Goal: Task Accomplishment & Management: Manage account settings

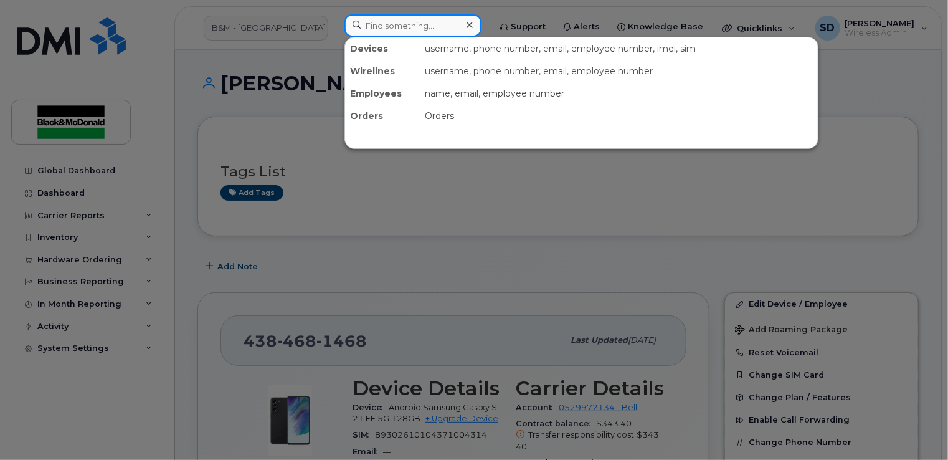
click at [389, 26] on input at bounding box center [413, 25] width 137 height 22
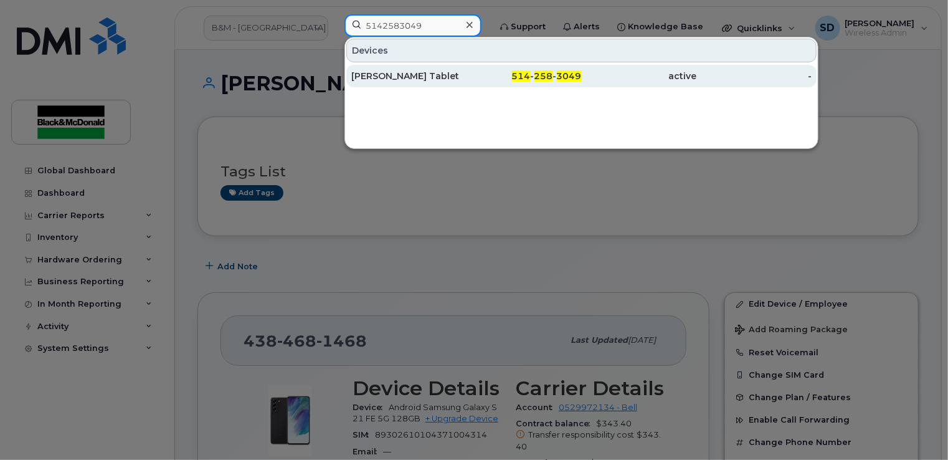
type input "5142583049"
click at [376, 75] on div "Robert Chartrand Tablet" at bounding box center [408, 76] width 115 height 12
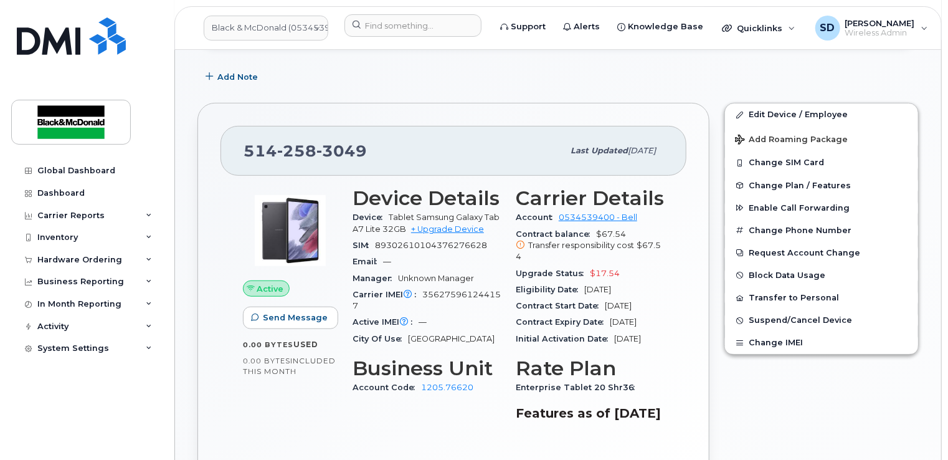
scroll to position [300, 0]
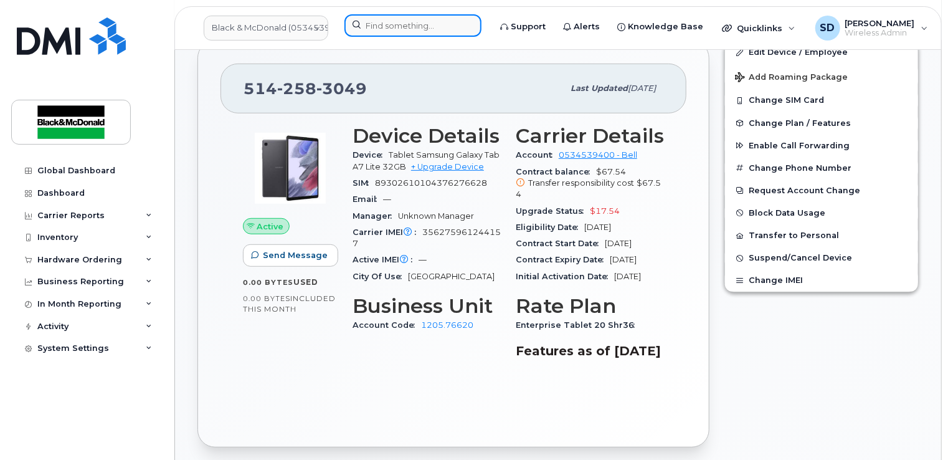
click at [394, 20] on input at bounding box center [413, 25] width 137 height 22
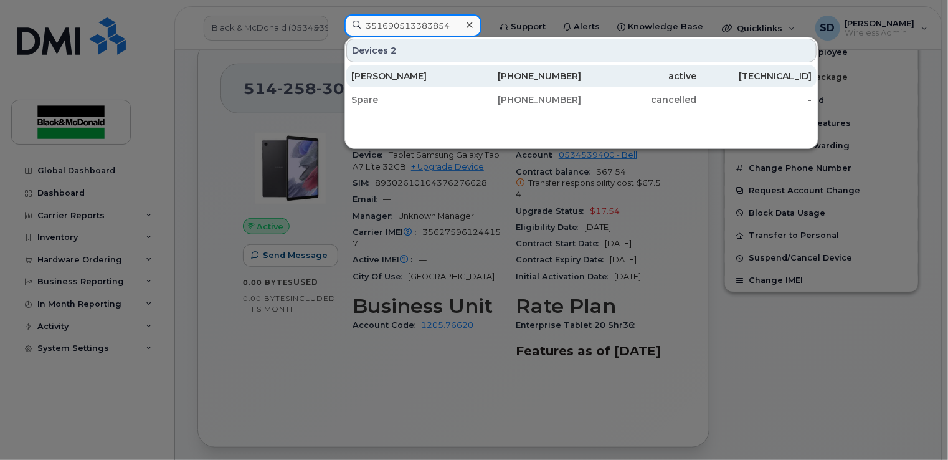
type input "351690513383854"
click at [383, 78] on div "[PERSON_NAME]" at bounding box center [408, 76] width 115 height 12
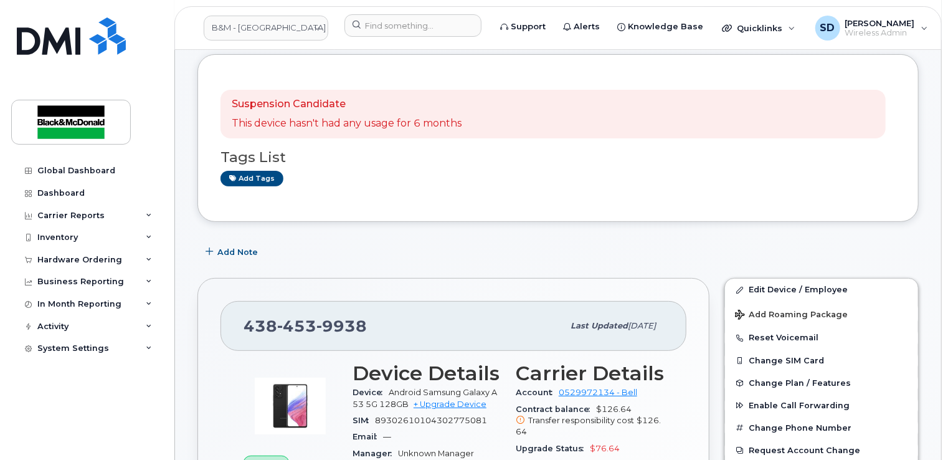
scroll to position [125, 0]
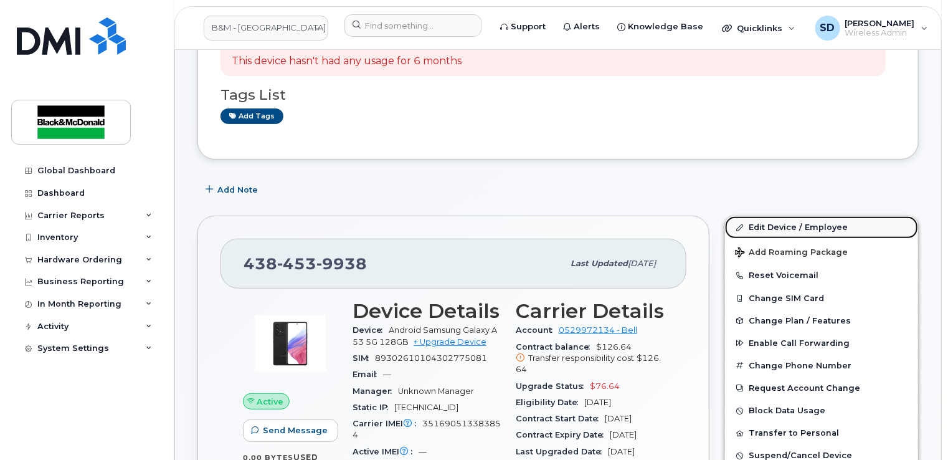
click at [755, 229] on link "Edit Device / Employee" at bounding box center [821, 227] width 193 height 22
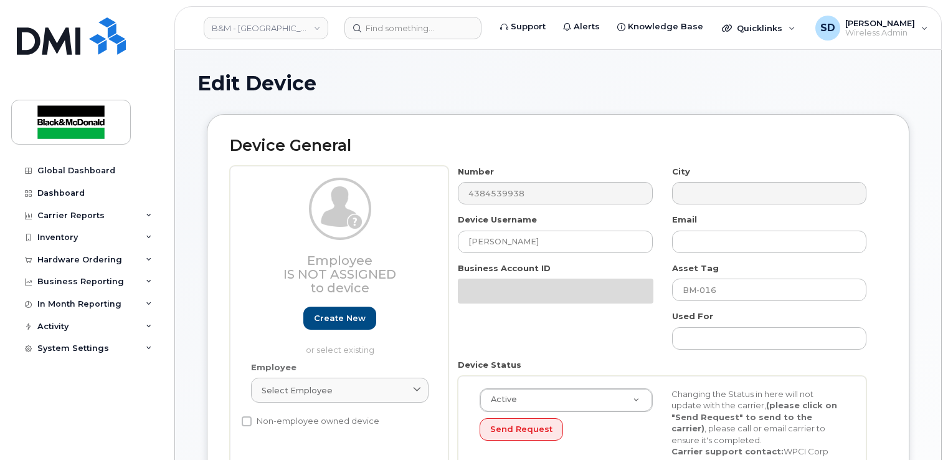
select select "91392"
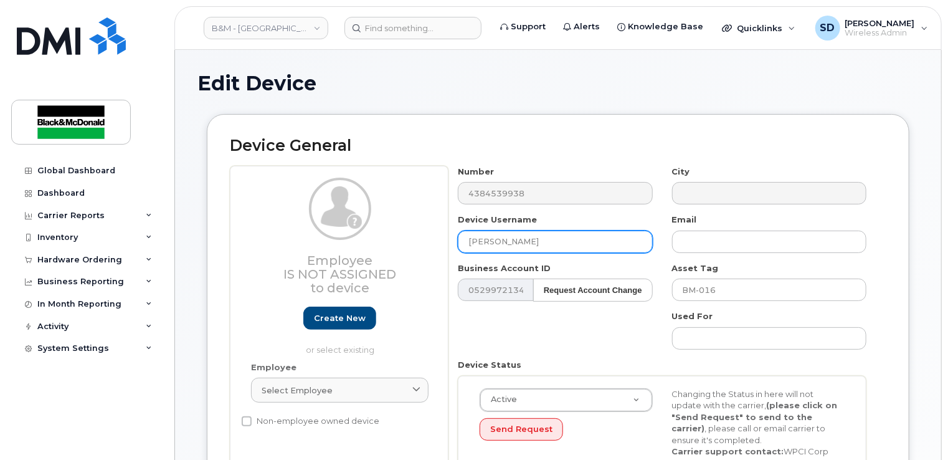
drag, startPoint x: 535, startPoint y: 239, endPoint x: 332, endPoint y: 222, distance: 203.2
click at [333, 222] on div "Employee Is not assigned to device Create new or select existing Employee Selec…" at bounding box center [558, 334] width 657 height 337
type input "A"
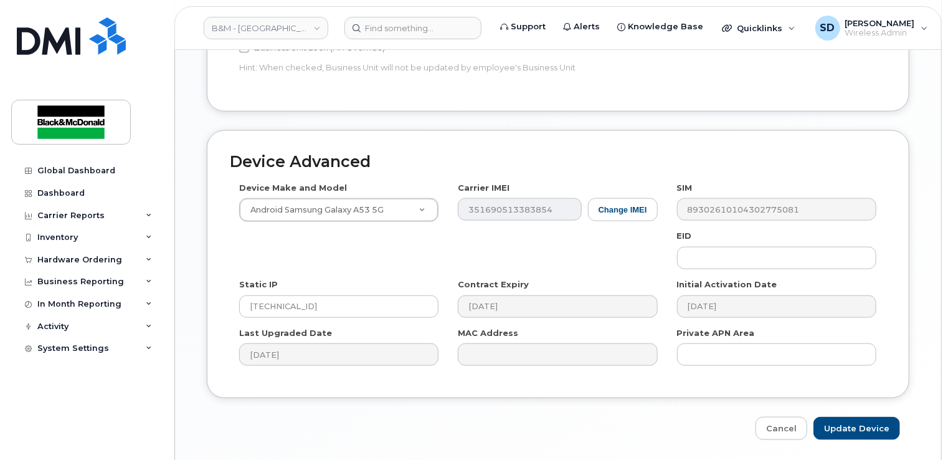
scroll to position [656, 0]
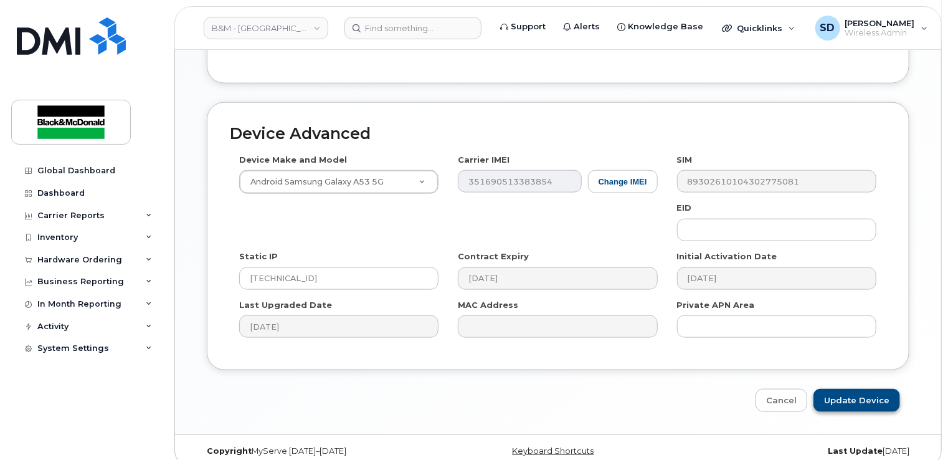
type input "Disponible"
click at [851, 389] on input "Update Device" at bounding box center [857, 400] width 87 height 23
type input "Saving..."
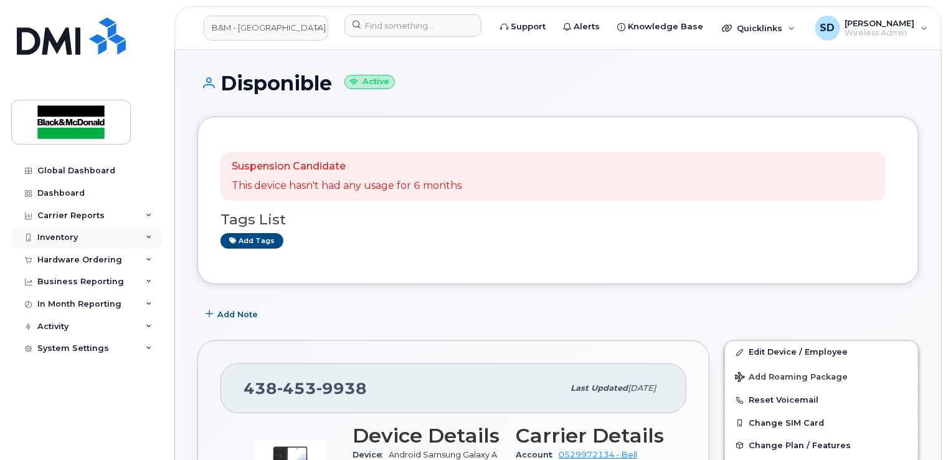
click at [69, 234] on div "Inventory" at bounding box center [57, 237] width 41 height 10
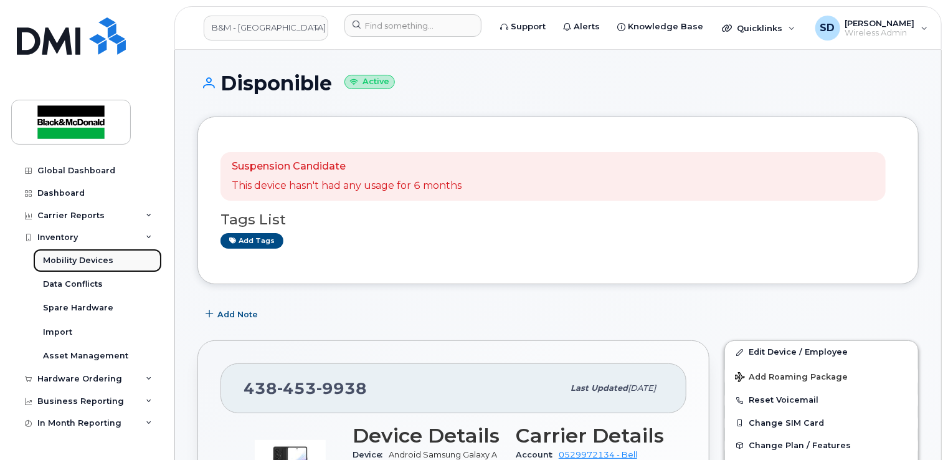
click at [83, 262] on div "Mobility Devices" at bounding box center [78, 260] width 70 height 11
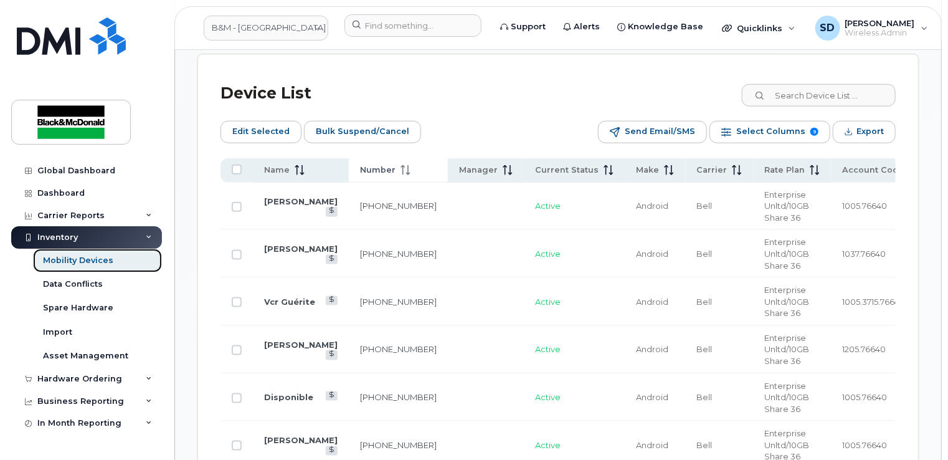
scroll to position [810, 0]
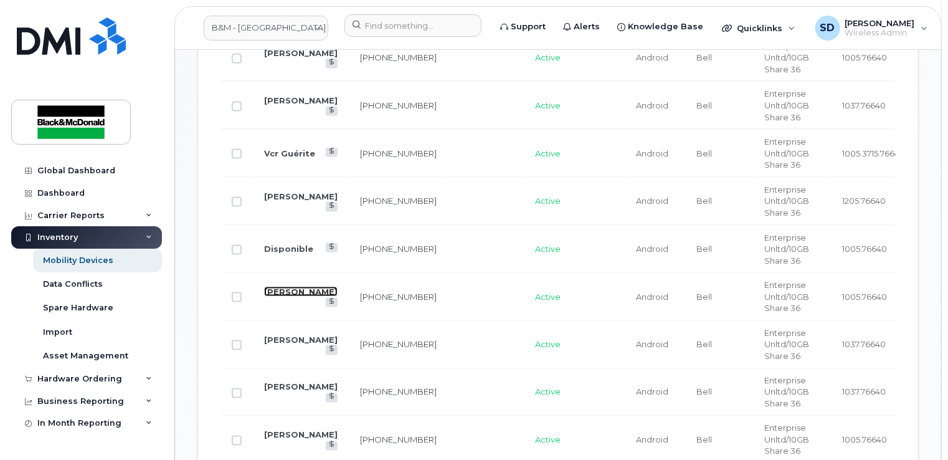
click at [278, 289] on link "[PERSON_NAME]" at bounding box center [301, 292] width 74 height 10
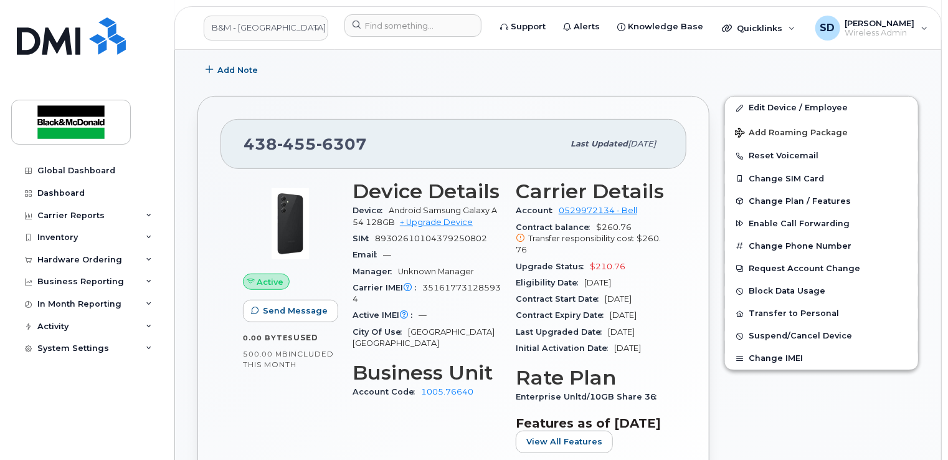
scroll to position [237, 0]
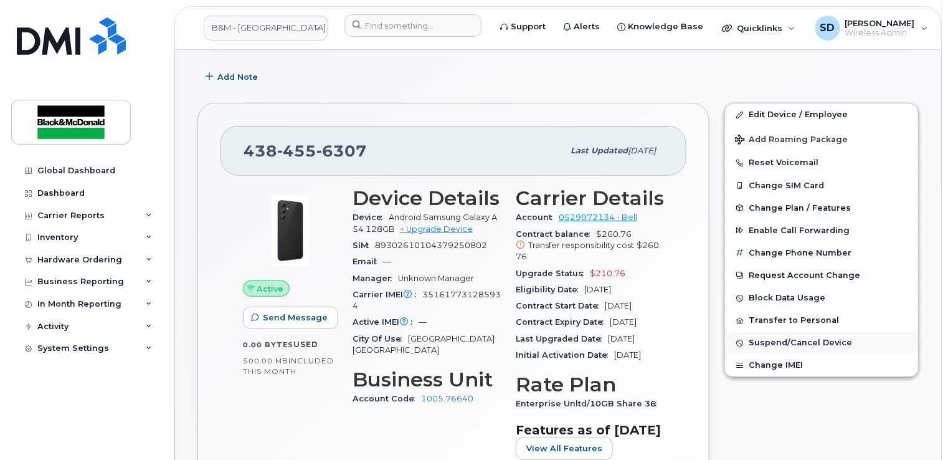
click at [760, 338] on span "Suspend/Cancel Device" at bounding box center [800, 342] width 103 height 9
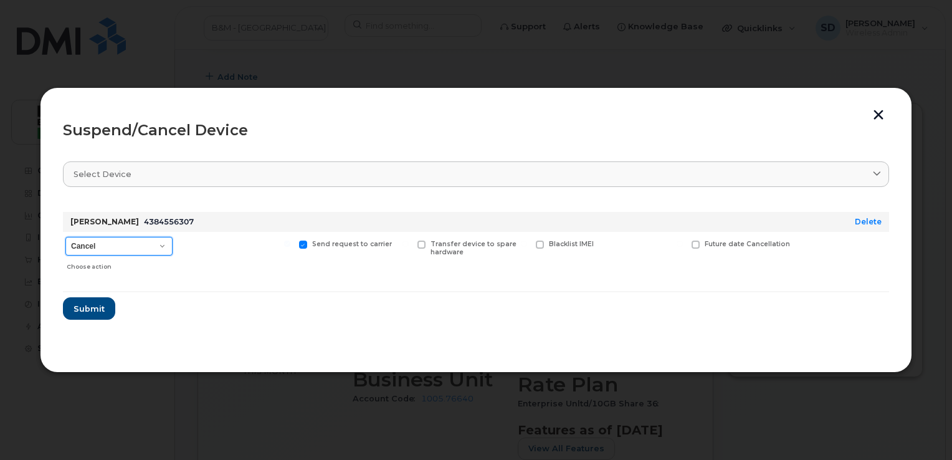
click at [157, 242] on select "Cancel Suspend - Extend Suspension Suspend - Reduced Rate Suspend - Full Rate S…" at bounding box center [118, 246] width 107 height 19
click at [881, 116] on button "button" at bounding box center [878, 116] width 19 height 13
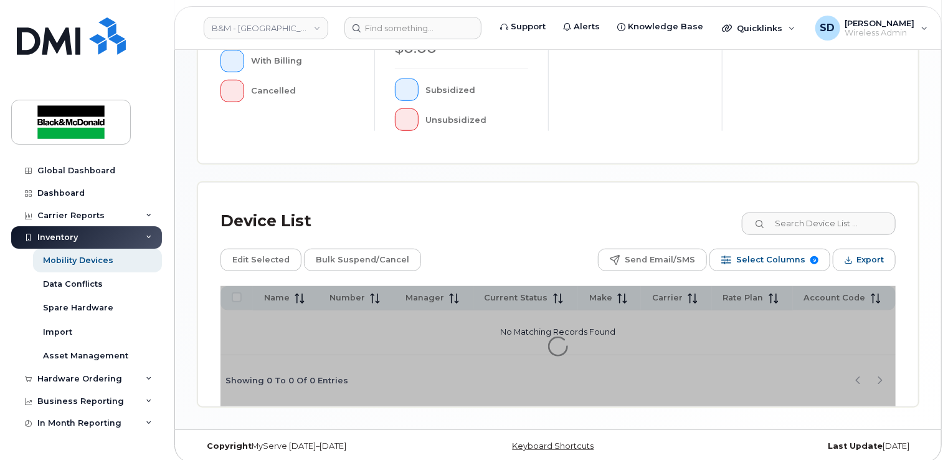
scroll to position [443, 0]
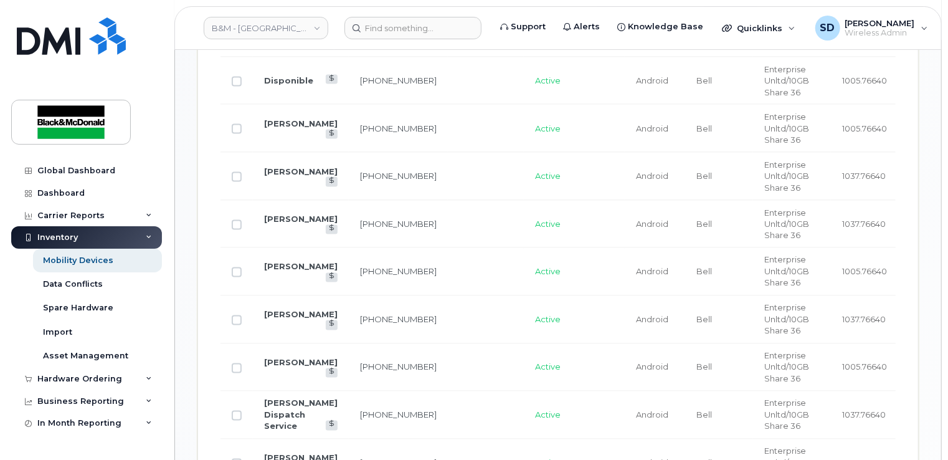
scroll to position [974, 0]
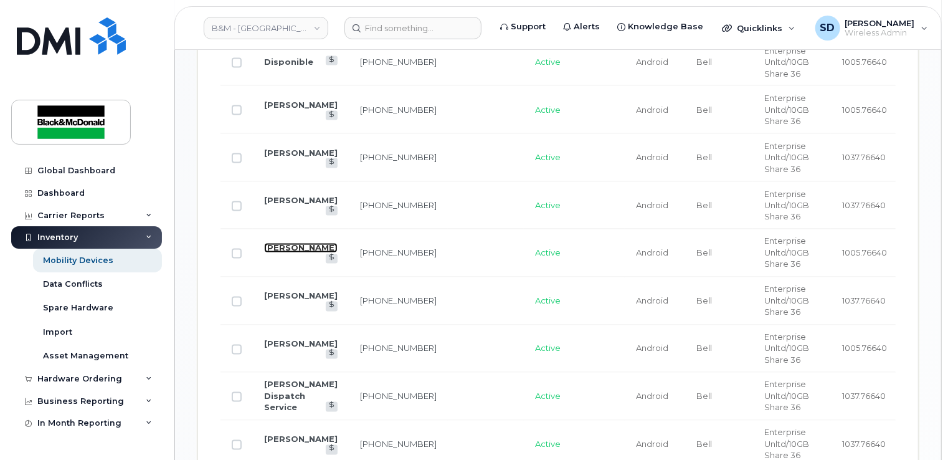
click at [280, 252] on link "[PERSON_NAME]" at bounding box center [301, 248] width 74 height 10
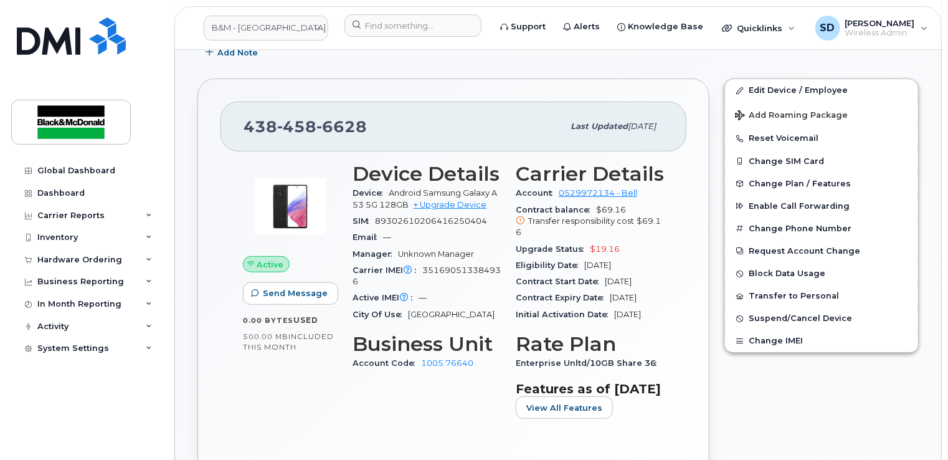
scroll to position [249, 0]
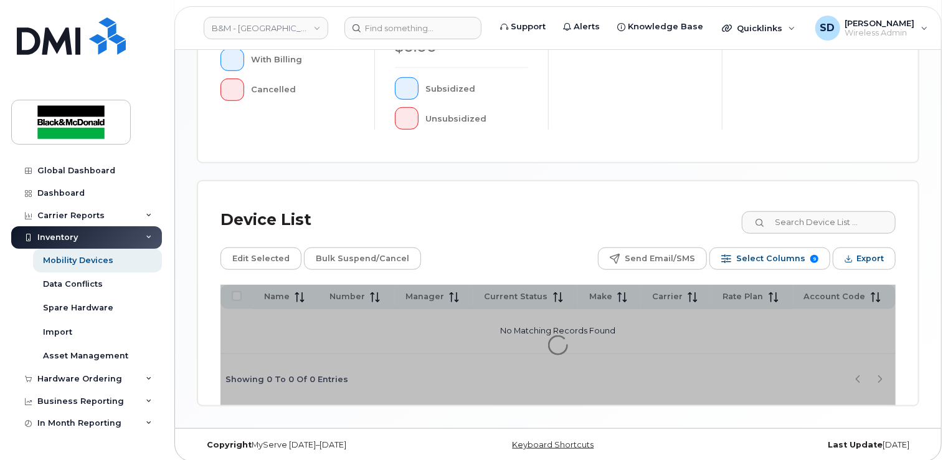
scroll to position [443, 0]
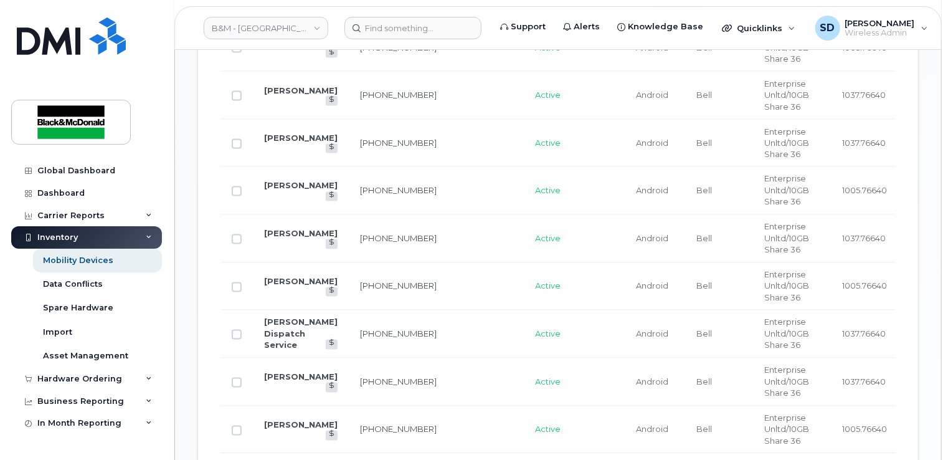
scroll to position [1099, 0]
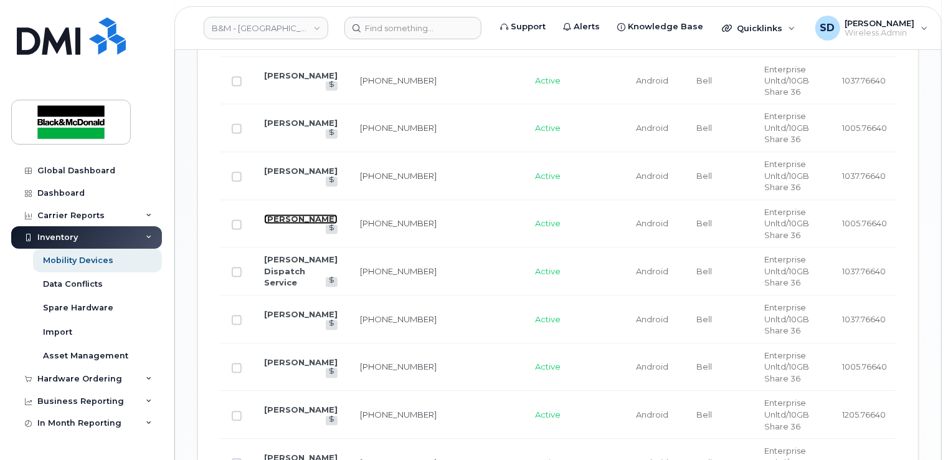
click at [297, 214] on link "[PERSON_NAME]" at bounding box center [301, 219] width 74 height 10
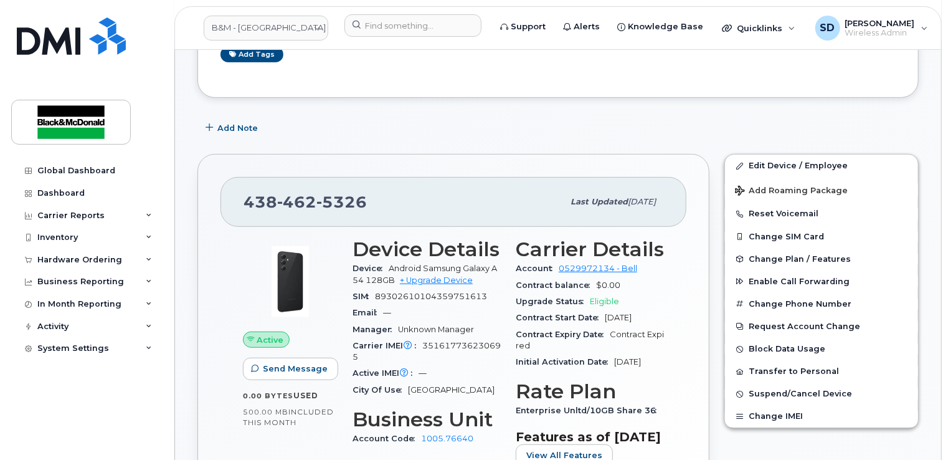
scroll to position [249, 0]
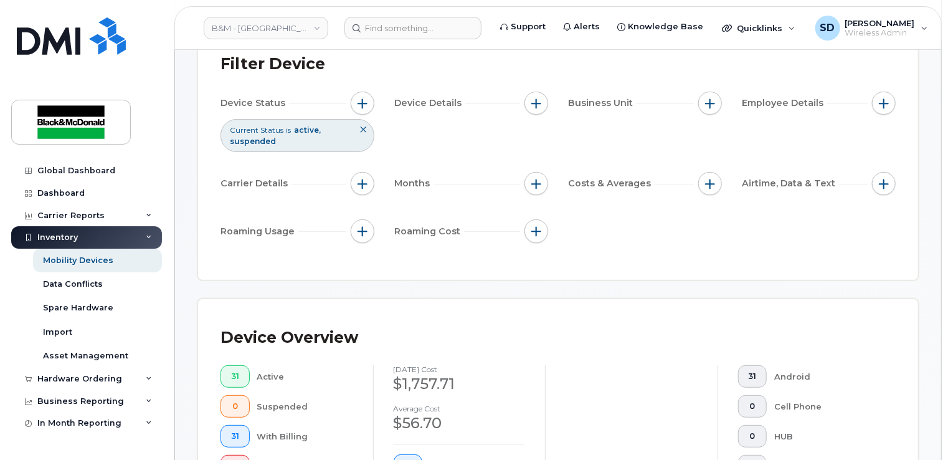
scroll to position [125, 0]
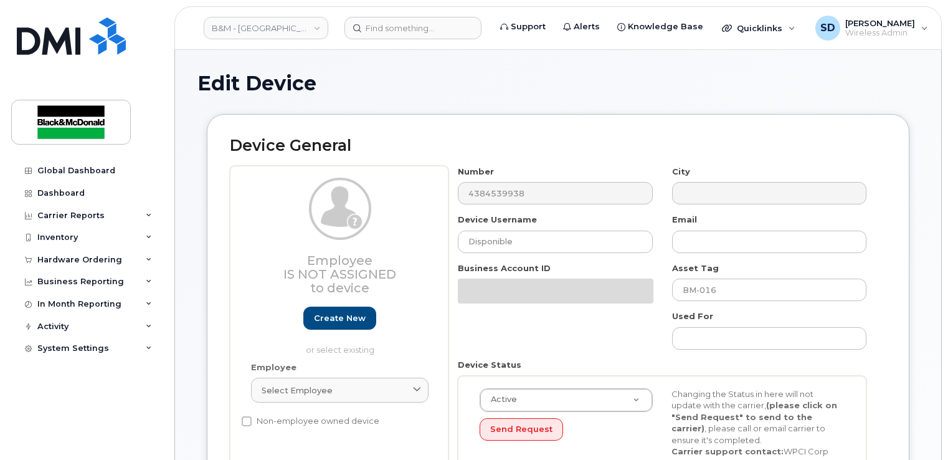
select select "91392"
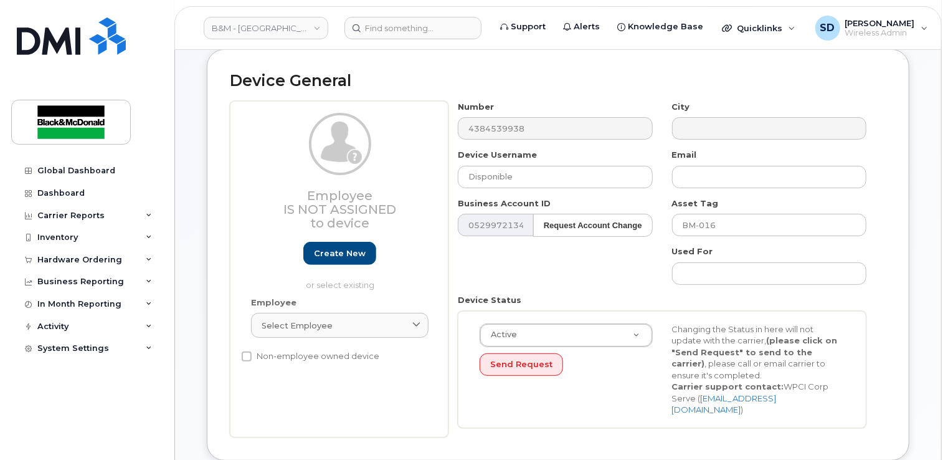
scroll to position [62, 0]
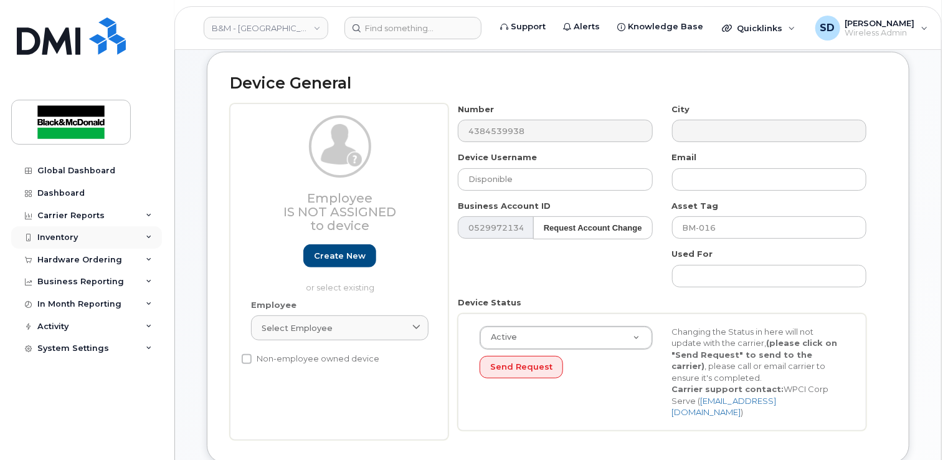
click at [80, 237] on div "Inventory" at bounding box center [86, 237] width 151 height 22
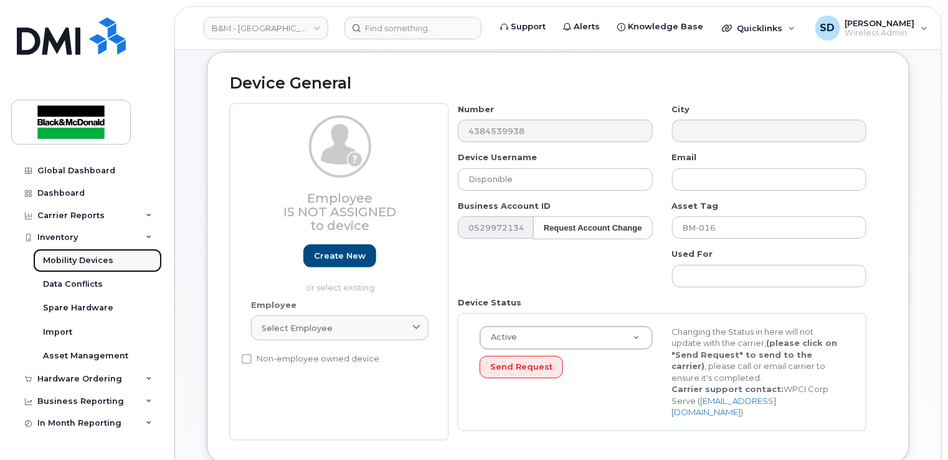
click at [80, 258] on div "Mobility Devices" at bounding box center [78, 260] width 70 height 11
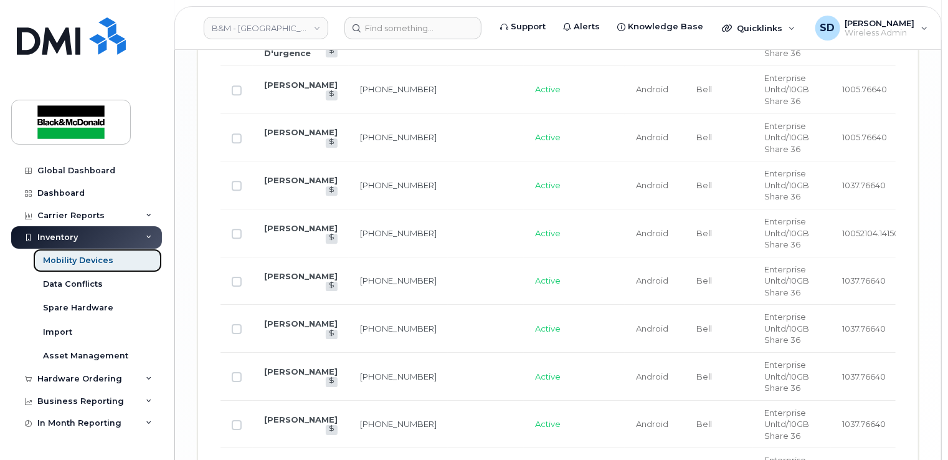
scroll to position [1807, 0]
click at [279, 232] on link "[PERSON_NAME]" at bounding box center [301, 227] width 74 height 10
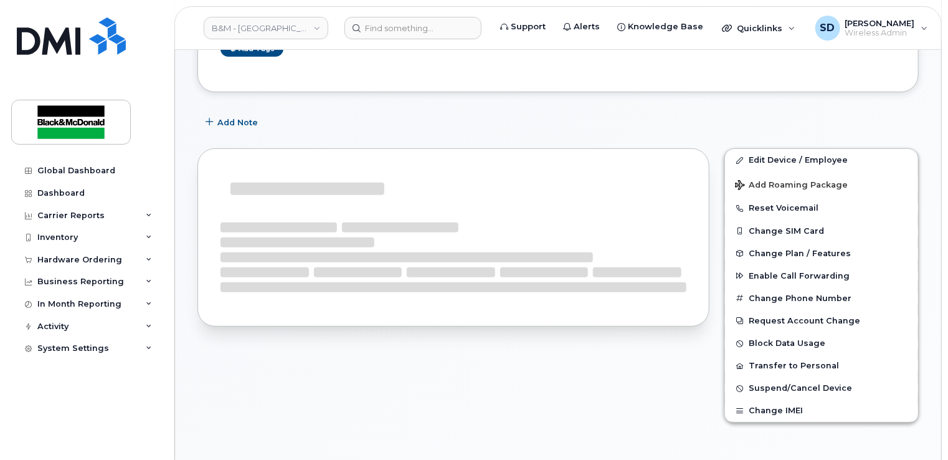
scroll to position [249, 0]
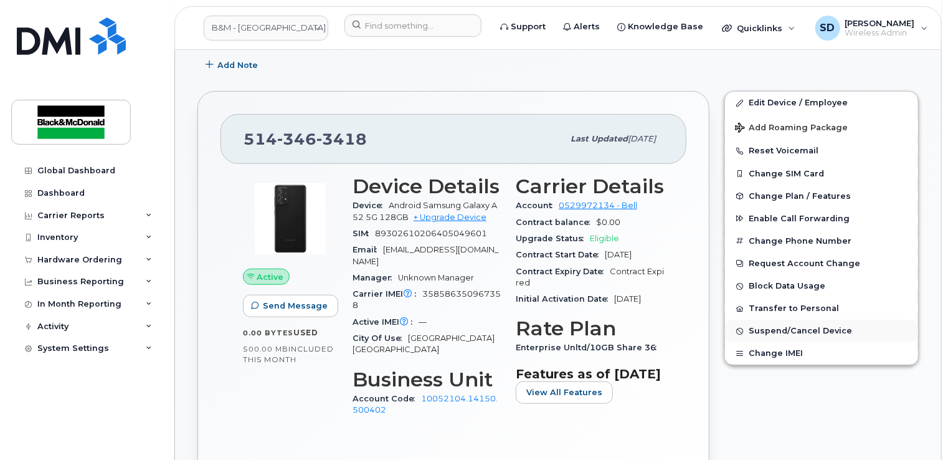
click at [791, 327] on span "Suspend/Cancel Device" at bounding box center [800, 331] width 103 height 9
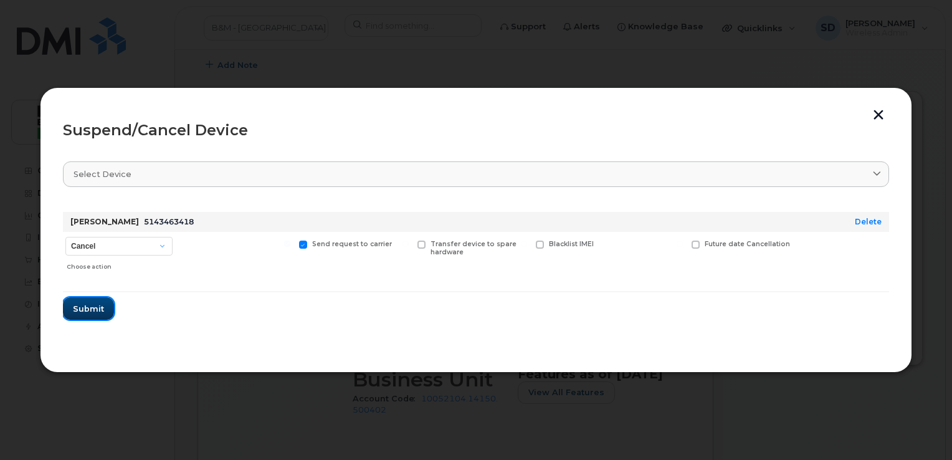
click at [98, 310] on span "Submit" at bounding box center [88, 309] width 31 height 12
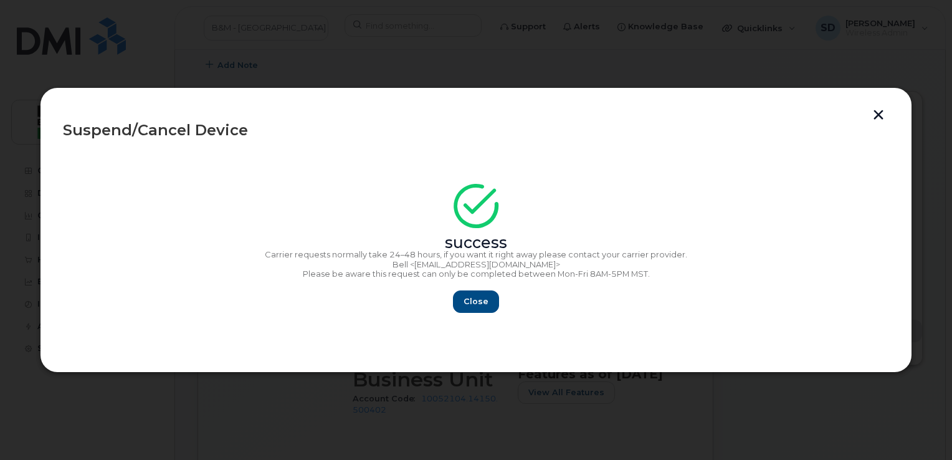
click at [878, 113] on button "button" at bounding box center [878, 116] width 19 height 13
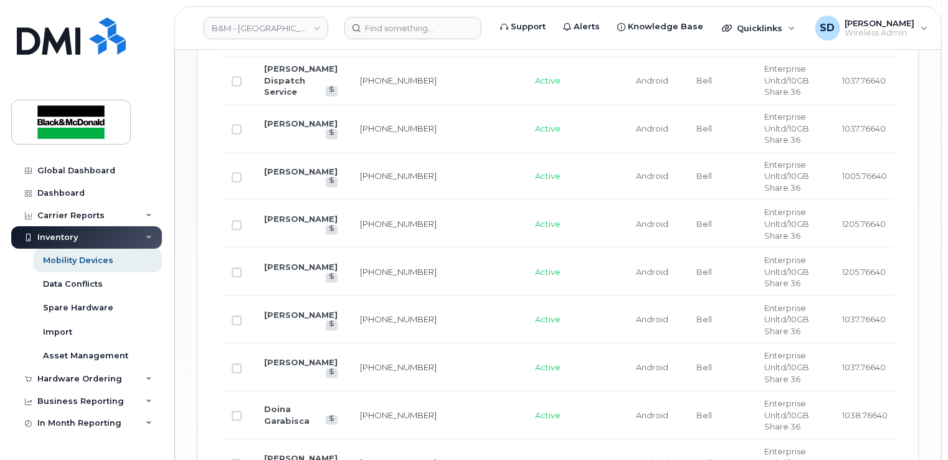
scroll to position [1309, 0]
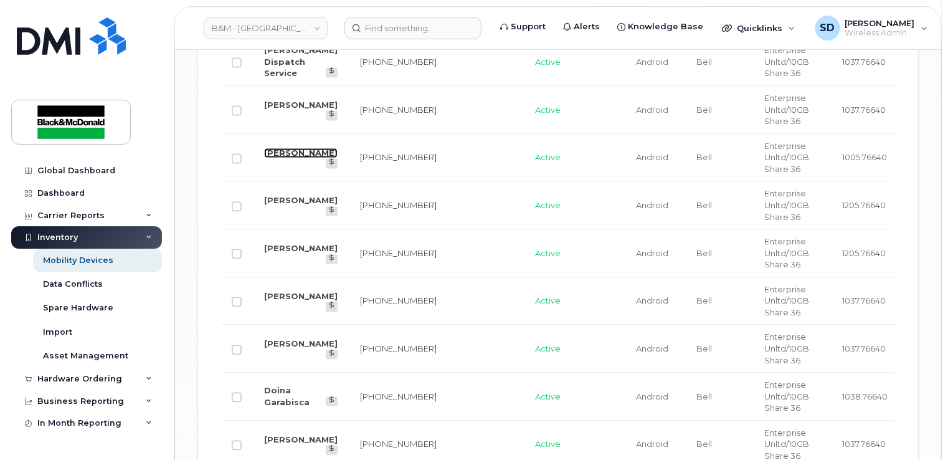
click at [290, 158] on link "[PERSON_NAME]" at bounding box center [301, 153] width 74 height 10
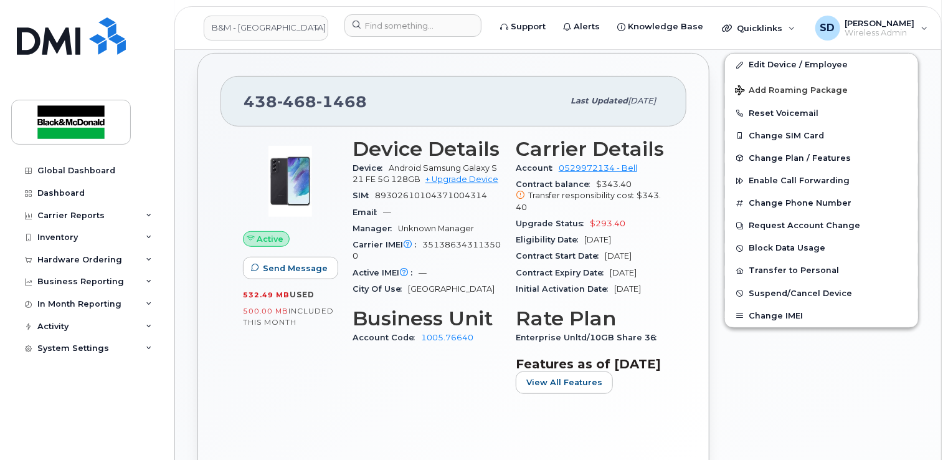
scroll to position [249, 0]
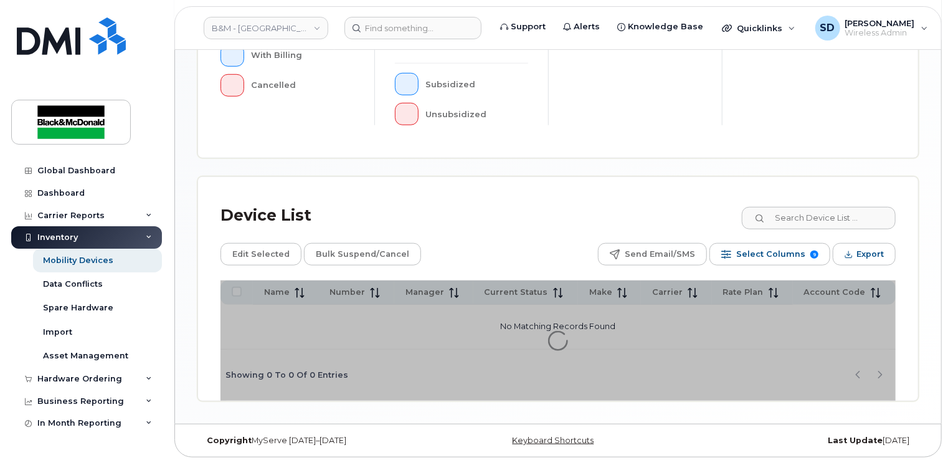
scroll to position [443, 0]
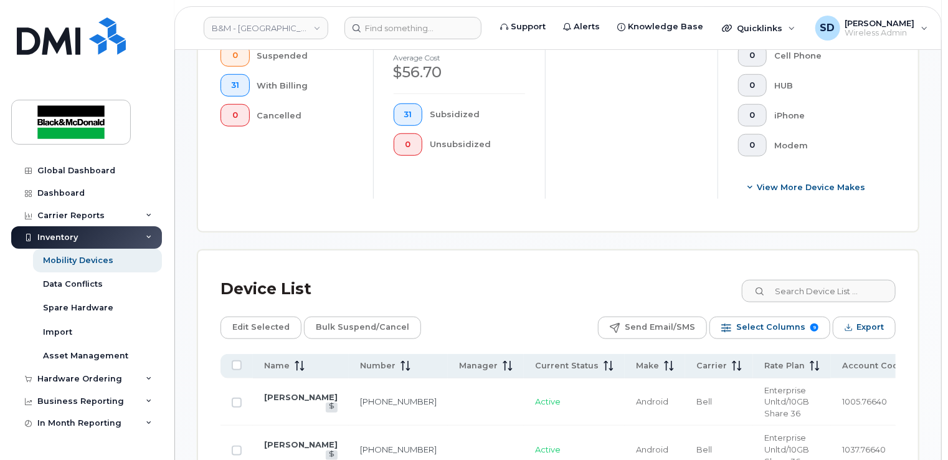
scroll to position [475, 0]
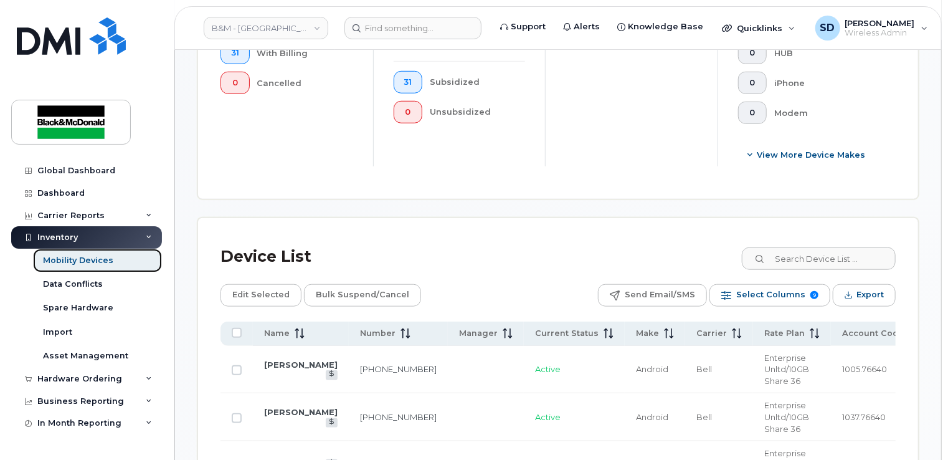
click at [65, 260] on div "Mobility Devices" at bounding box center [78, 260] width 70 height 11
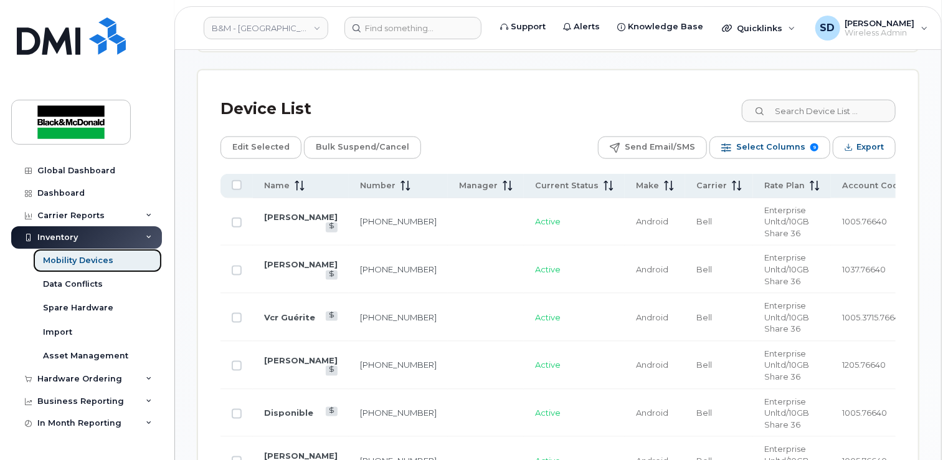
scroll to position [685, 0]
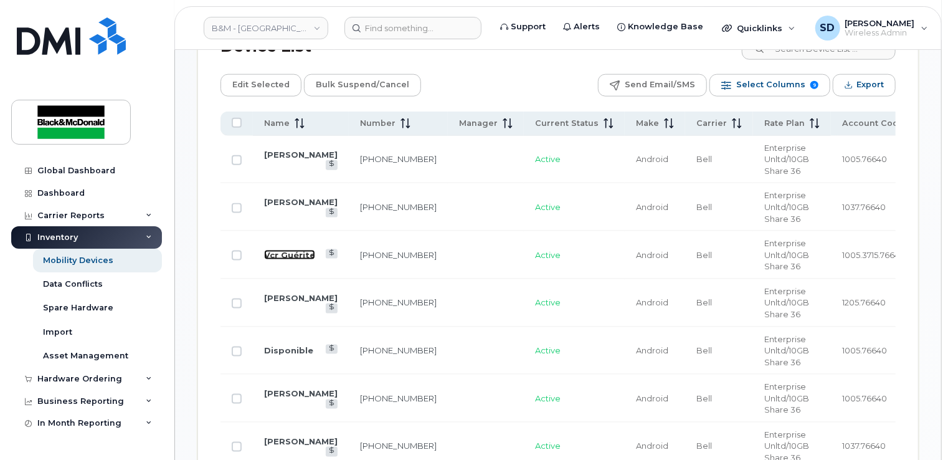
click at [279, 250] on link "Vcr Guérite" at bounding box center [289, 255] width 51 height 10
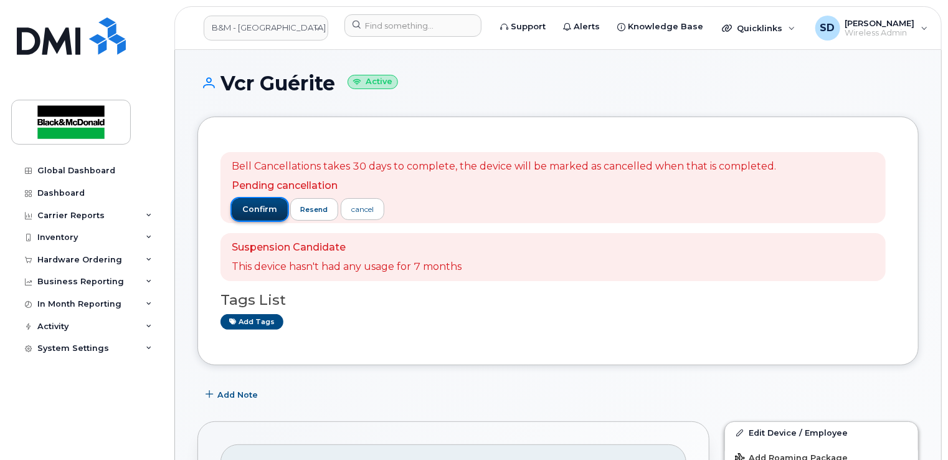
click at [257, 208] on span "confirm" at bounding box center [259, 209] width 35 height 11
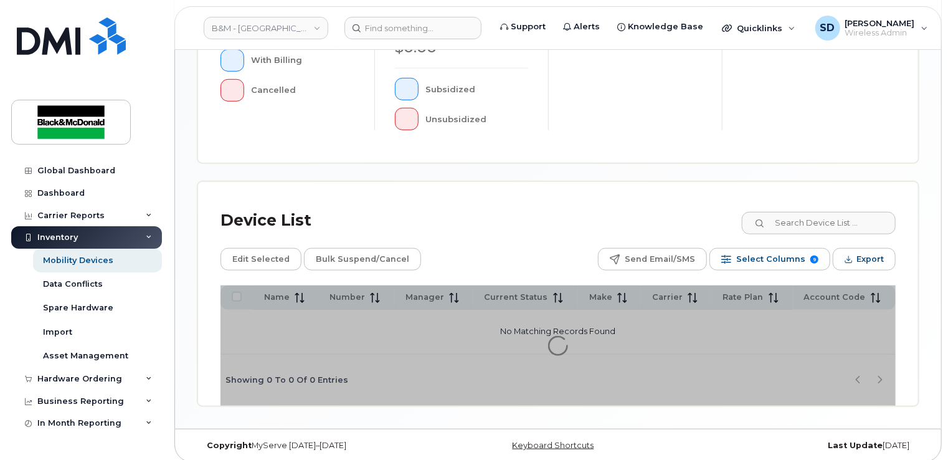
scroll to position [443, 0]
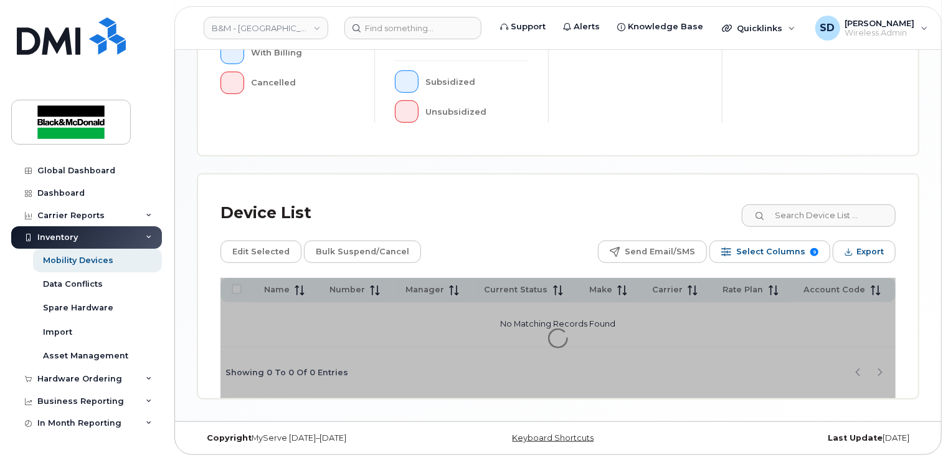
scroll to position [475, 0]
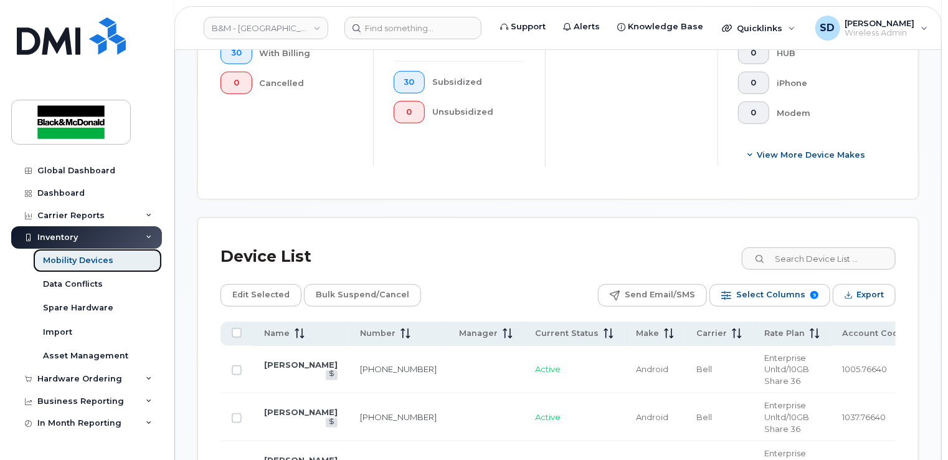
click at [54, 262] on div "Mobility Devices" at bounding box center [78, 260] width 70 height 11
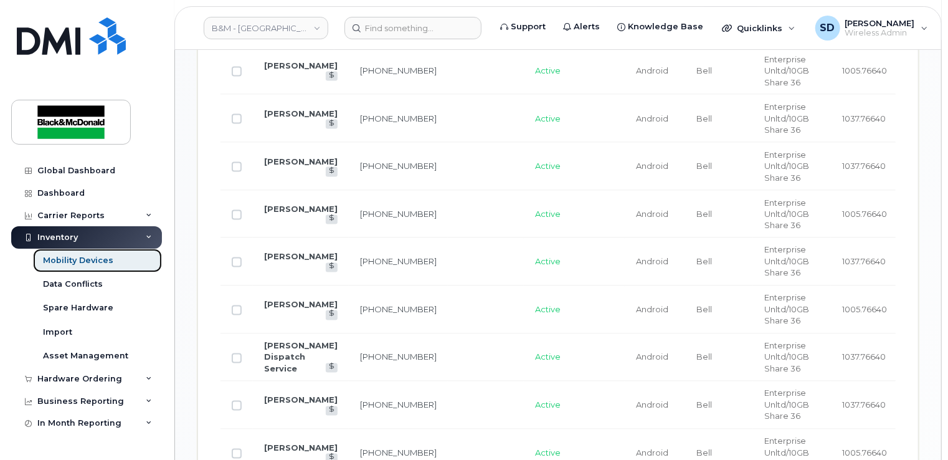
scroll to position [997, 0]
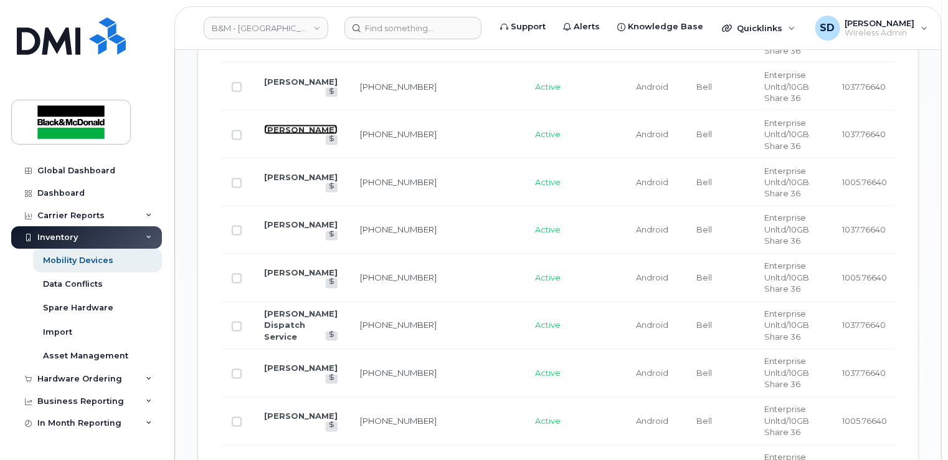
click at [292, 125] on link "[PERSON_NAME]" at bounding box center [301, 130] width 74 height 10
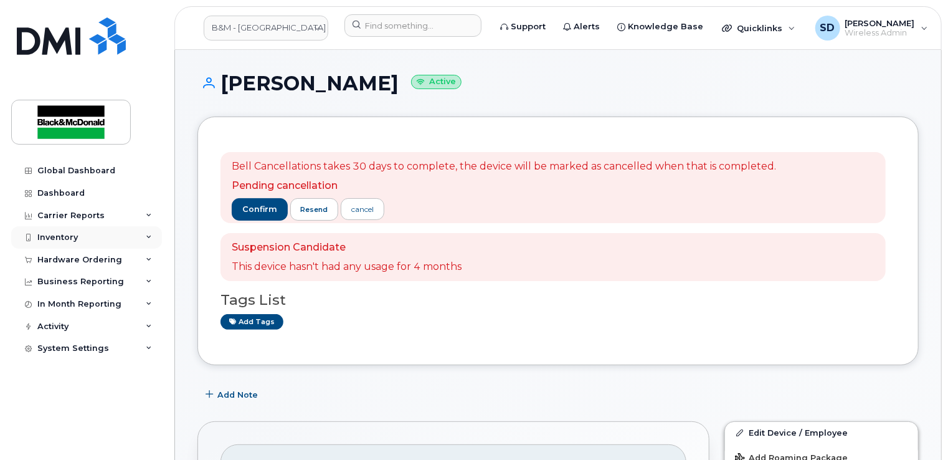
click at [58, 239] on div "Inventory" at bounding box center [57, 237] width 41 height 10
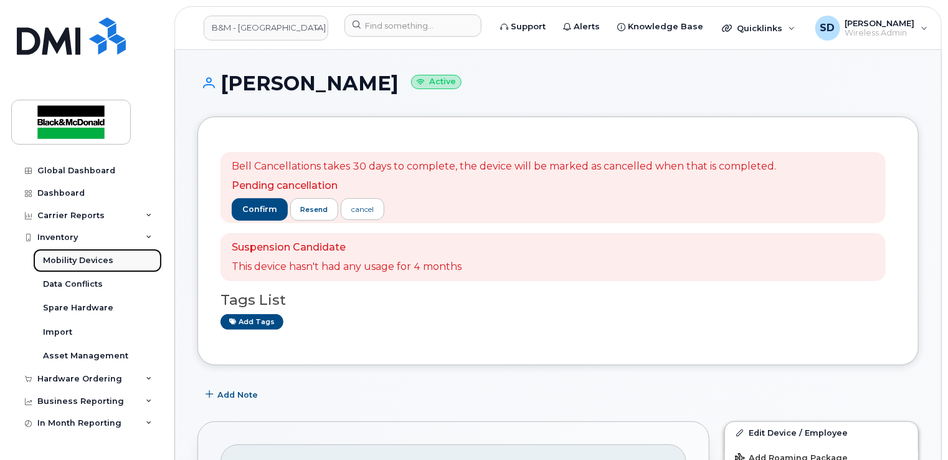
click at [61, 262] on div "Mobility Devices" at bounding box center [78, 260] width 70 height 11
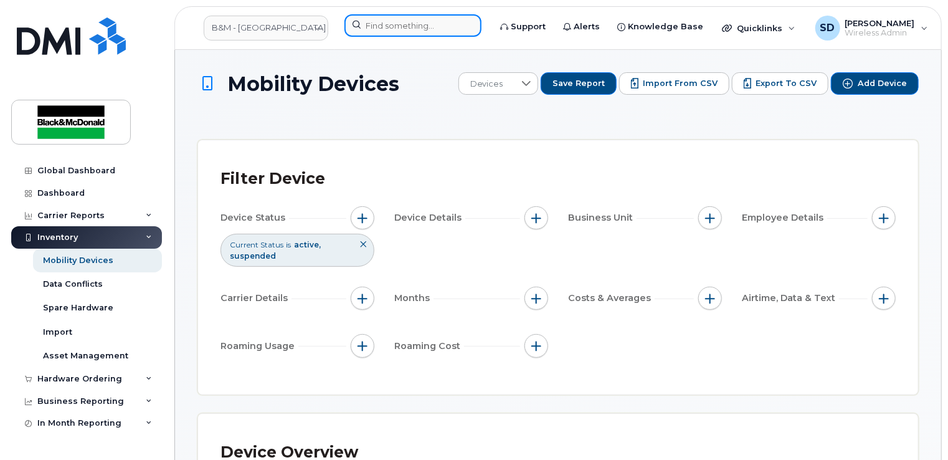
click at [376, 24] on input at bounding box center [413, 25] width 137 height 22
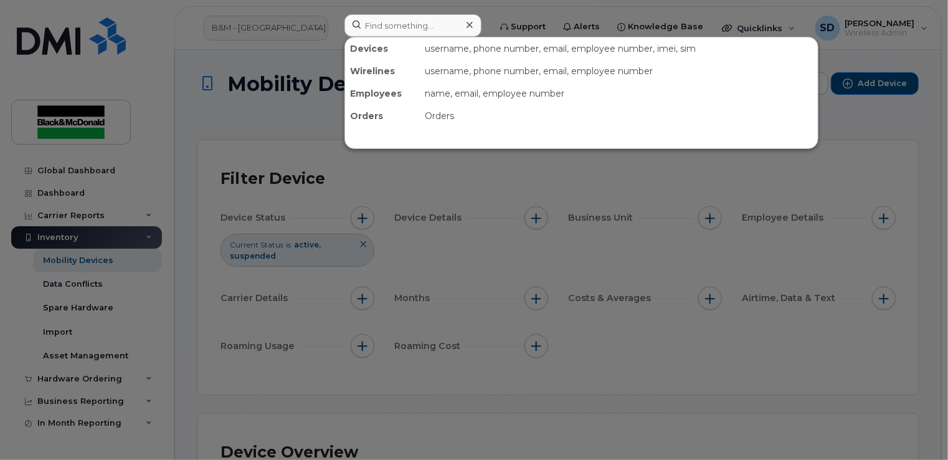
click at [219, 118] on div at bounding box center [474, 230] width 948 height 460
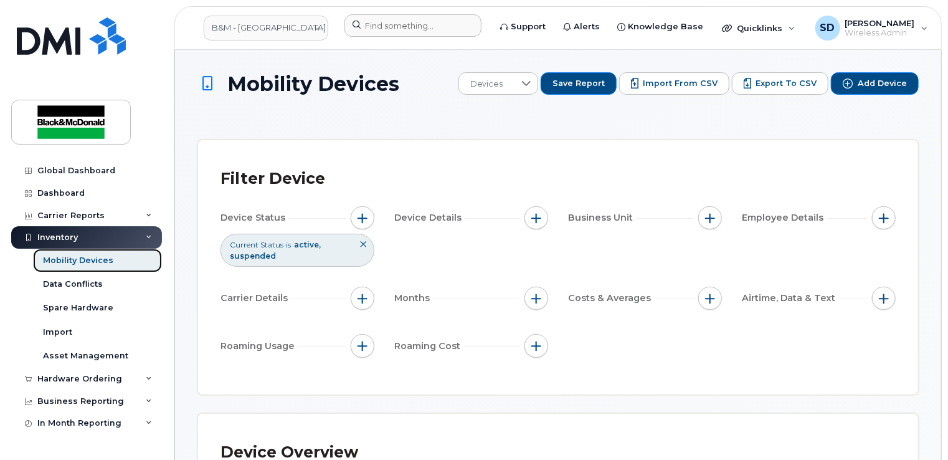
click at [111, 264] on link "Mobility Devices" at bounding box center [97, 261] width 129 height 24
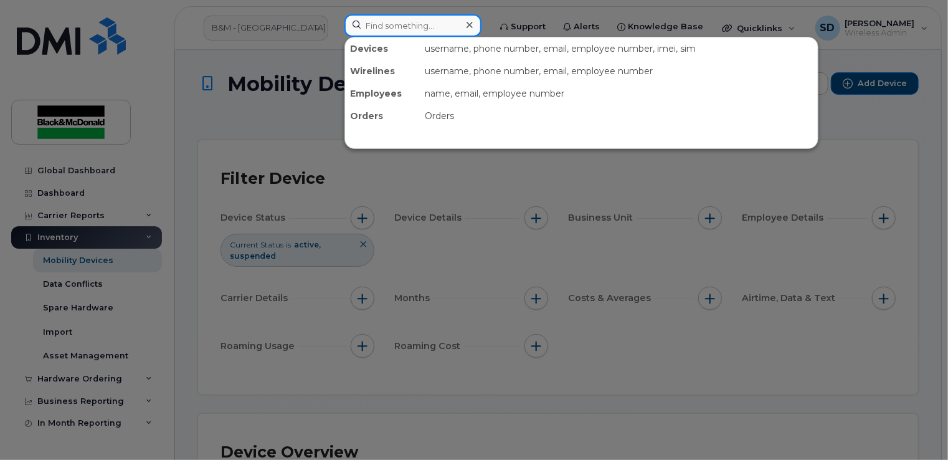
click at [394, 30] on input at bounding box center [413, 25] width 137 height 22
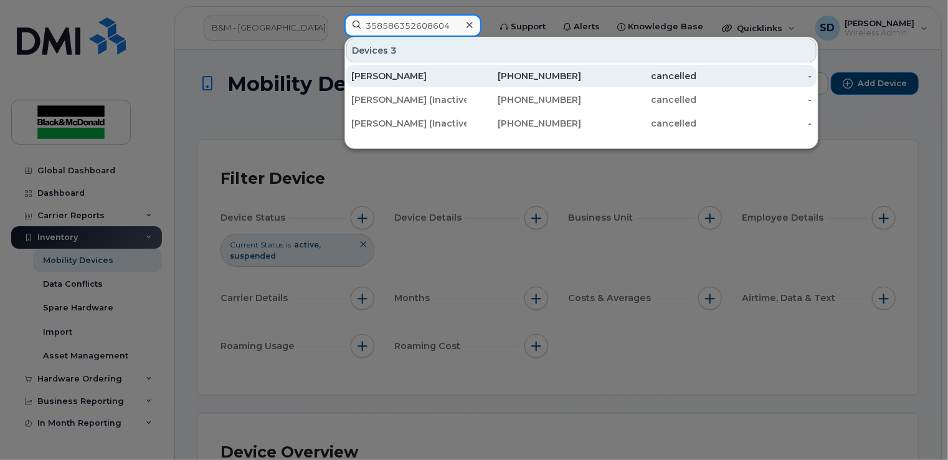
type input "358586352608604"
click at [364, 77] on div "Eric Beaulieu" at bounding box center [408, 76] width 115 height 12
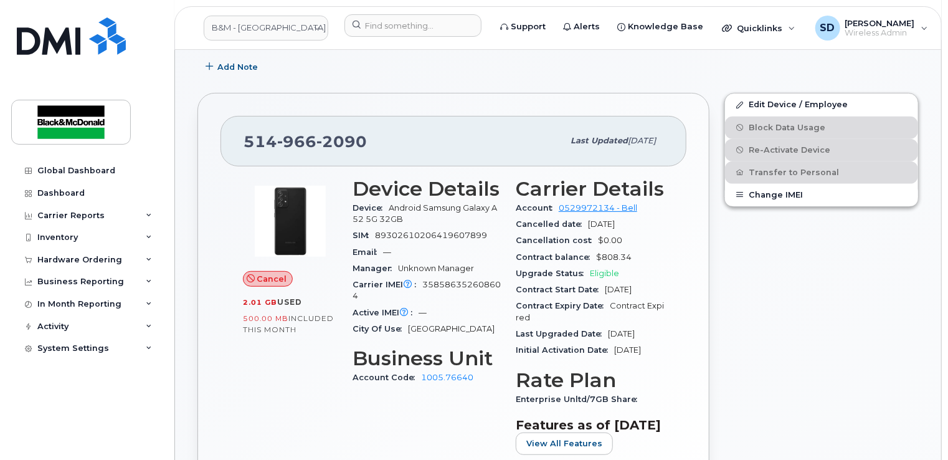
scroll to position [187, 0]
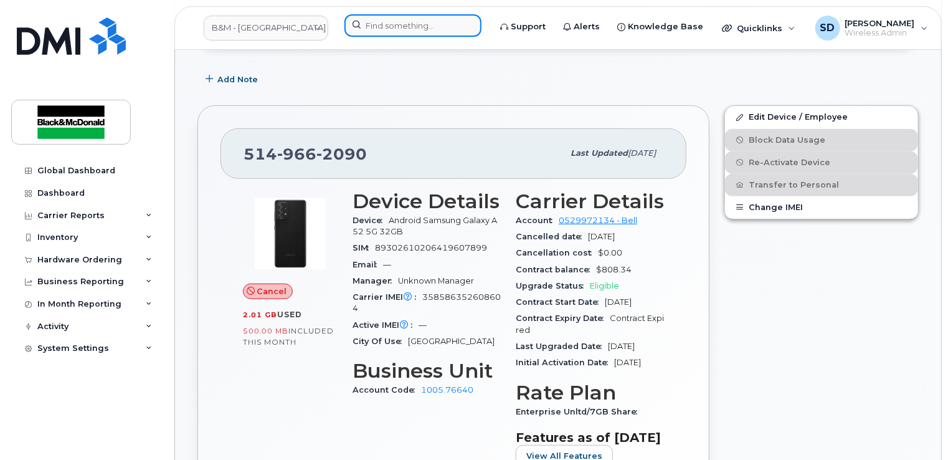
click at [358, 27] on input at bounding box center [413, 25] width 137 height 22
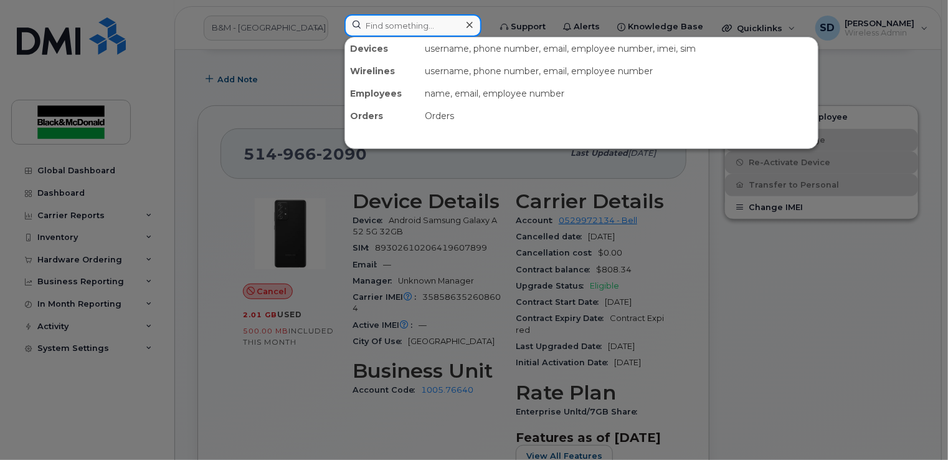
type input "d"
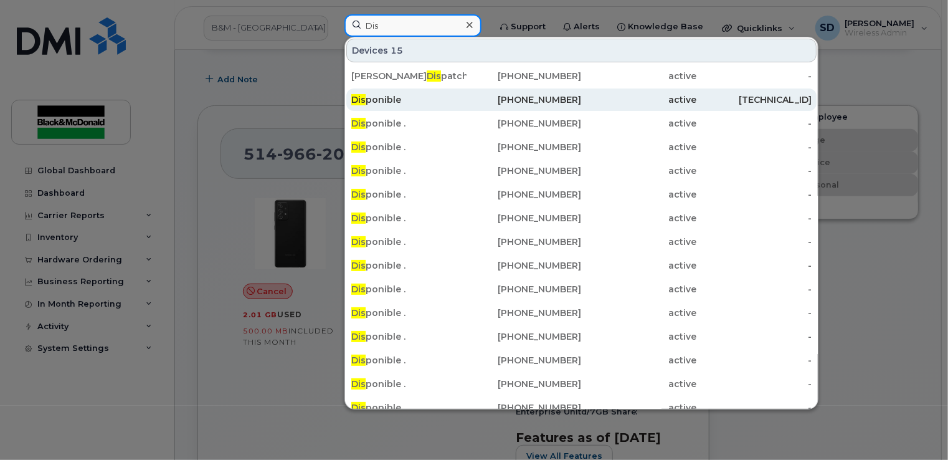
type input "Dis"
click at [380, 95] on div "Dis ponible" at bounding box center [408, 99] width 115 height 12
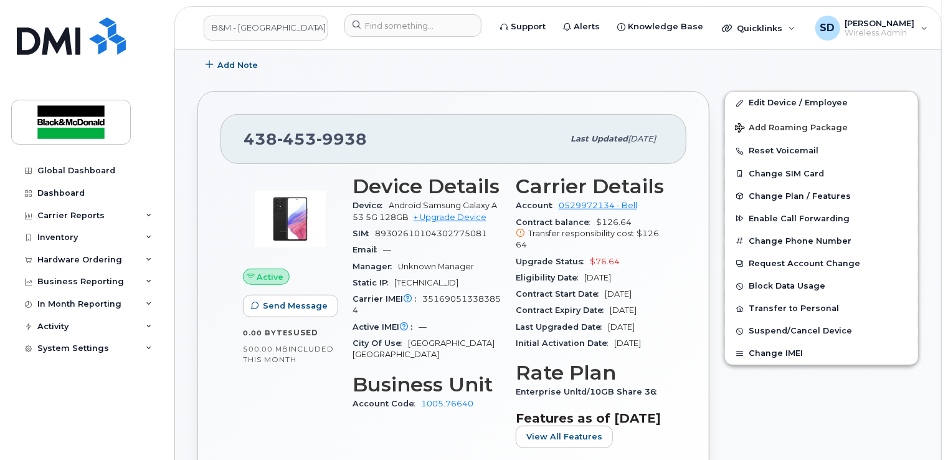
scroll to position [312, 0]
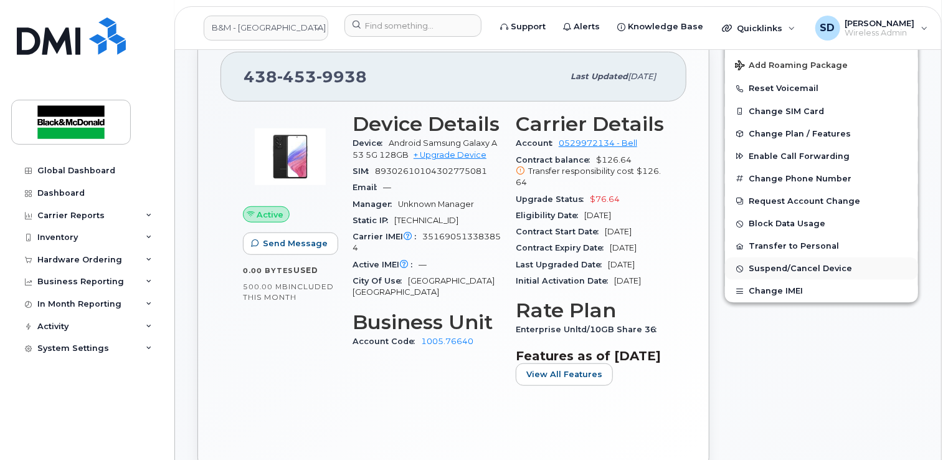
click at [777, 265] on span "Suspend/Cancel Device" at bounding box center [800, 268] width 103 height 9
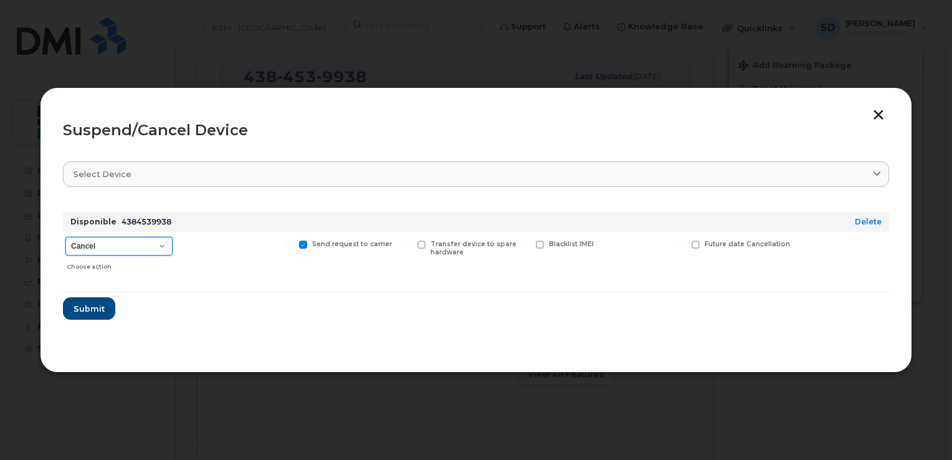
click at [164, 247] on select "Cancel Suspend - Extend Suspension Suspend - Reduced Rate Suspend - Full Rate S…" at bounding box center [118, 246] width 107 height 19
select select "[object Object]"
click at [65, 237] on select "Cancel Suspend - Extend Suspension Suspend - Reduced Rate Suspend - Full Rate S…" at bounding box center [118, 246] width 107 height 19
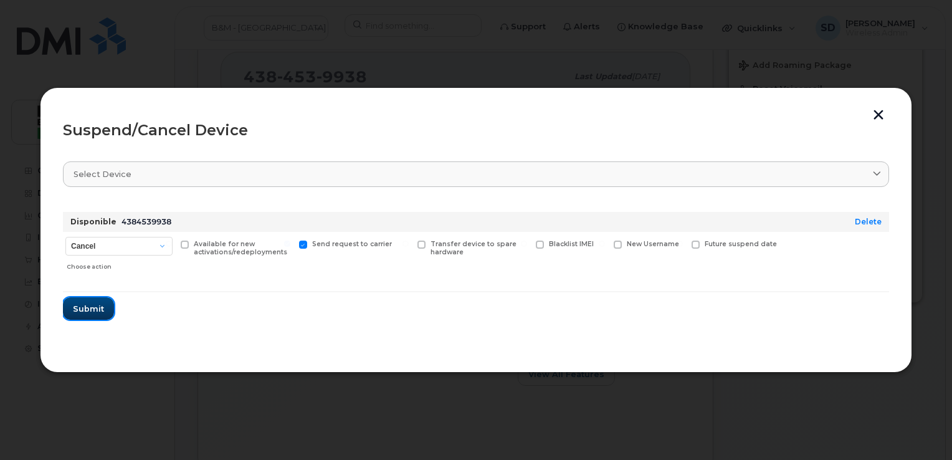
click at [87, 308] on span "Submit" at bounding box center [88, 309] width 31 height 12
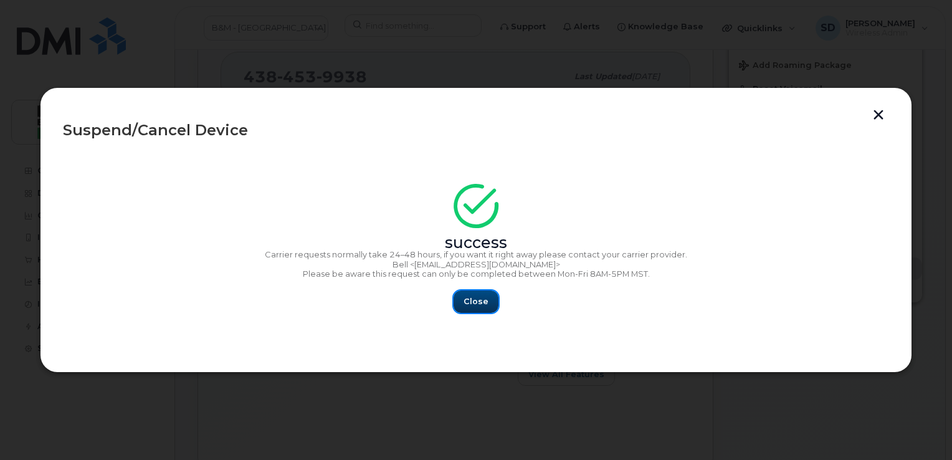
click at [474, 297] on span "Close" at bounding box center [476, 301] width 25 height 12
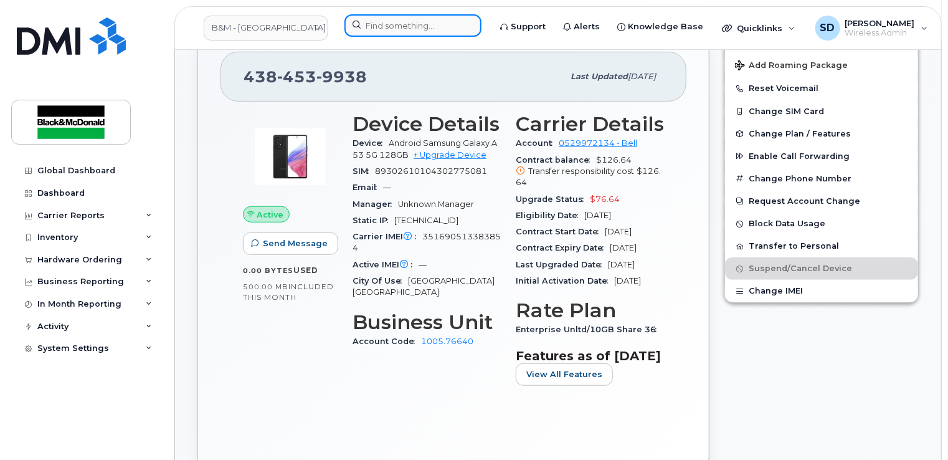
click at [376, 29] on input at bounding box center [413, 25] width 137 height 22
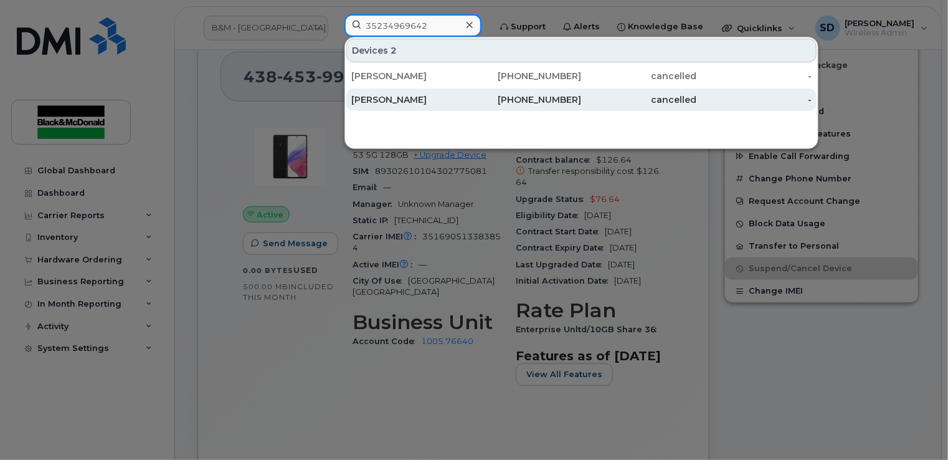
type input "35234969642"
click at [391, 100] on div "[PERSON_NAME]" at bounding box center [408, 99] width 115 height 12
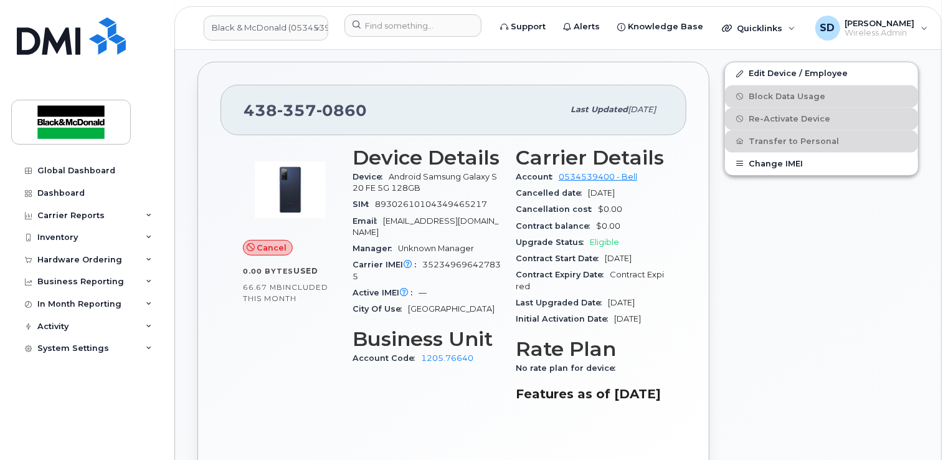
scroll to position [249, 0]
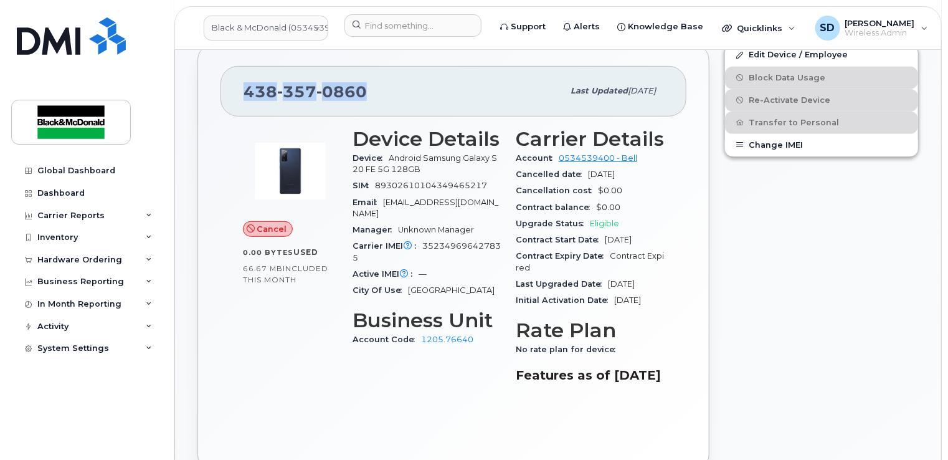
drag, startPoint x: 244, startPoint y: 90, endPoint x: 369, endPoint y: 105, distance: 126.2
click at [369, 105] on div "[PHONE_NUMBER] Last updated [DATE]" at bounding box center [454, 91] width 466 height 50
drag, startPoint x: 369, startPoint y: 105, endPoint x: 346, endPoint y: 89, distance: 27.7
copy span "[PHONE_NUMBER]"
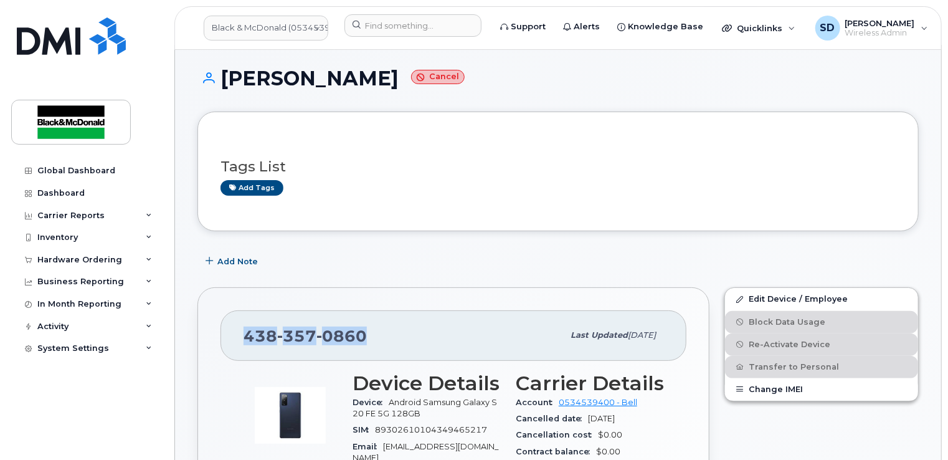
scroll to position [0, 0]
